Goal: Task Accomplishment & Management: Use online tool/utility

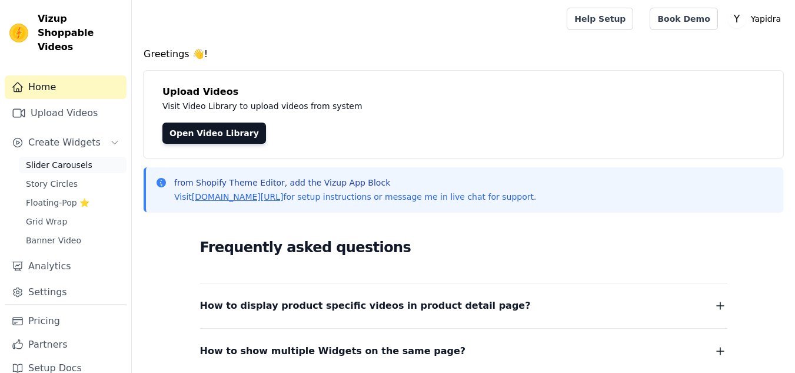
click at [65, 159] on span "Slider Carousels" at bounding box center [59, 165] width 67 height 12
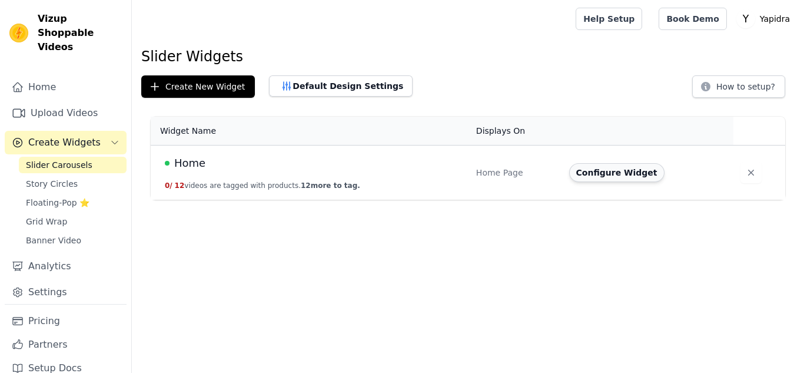
click at [606, 174] on button "Configure Widget" at bounding box center [616, 172] width 95 height 19
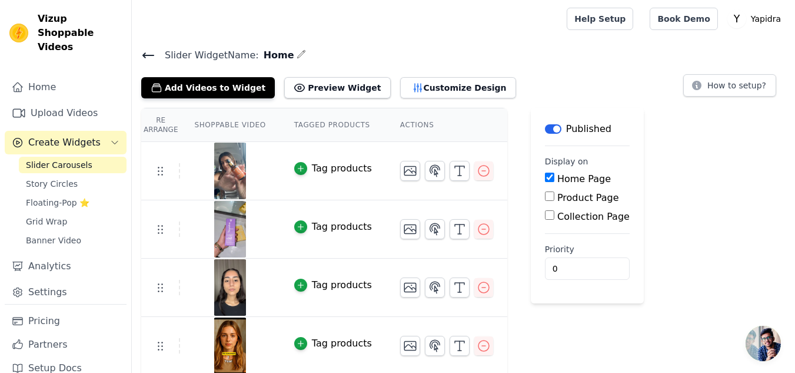
click at [545, 197] on input "Product Page" at bounding box center [549, 195] width 9 height 9
checkbox input "true"
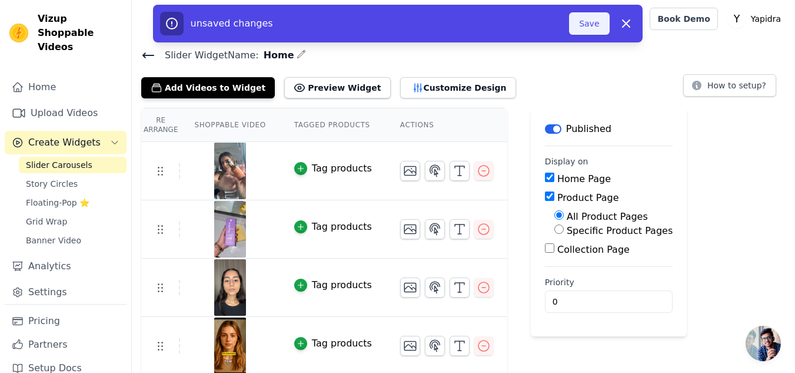
click at [589, 25] on button "Save" at bounding box center [589, 23] width 40 height 22
